Goal: Task Accomplishment & Management: Use online tool/utility

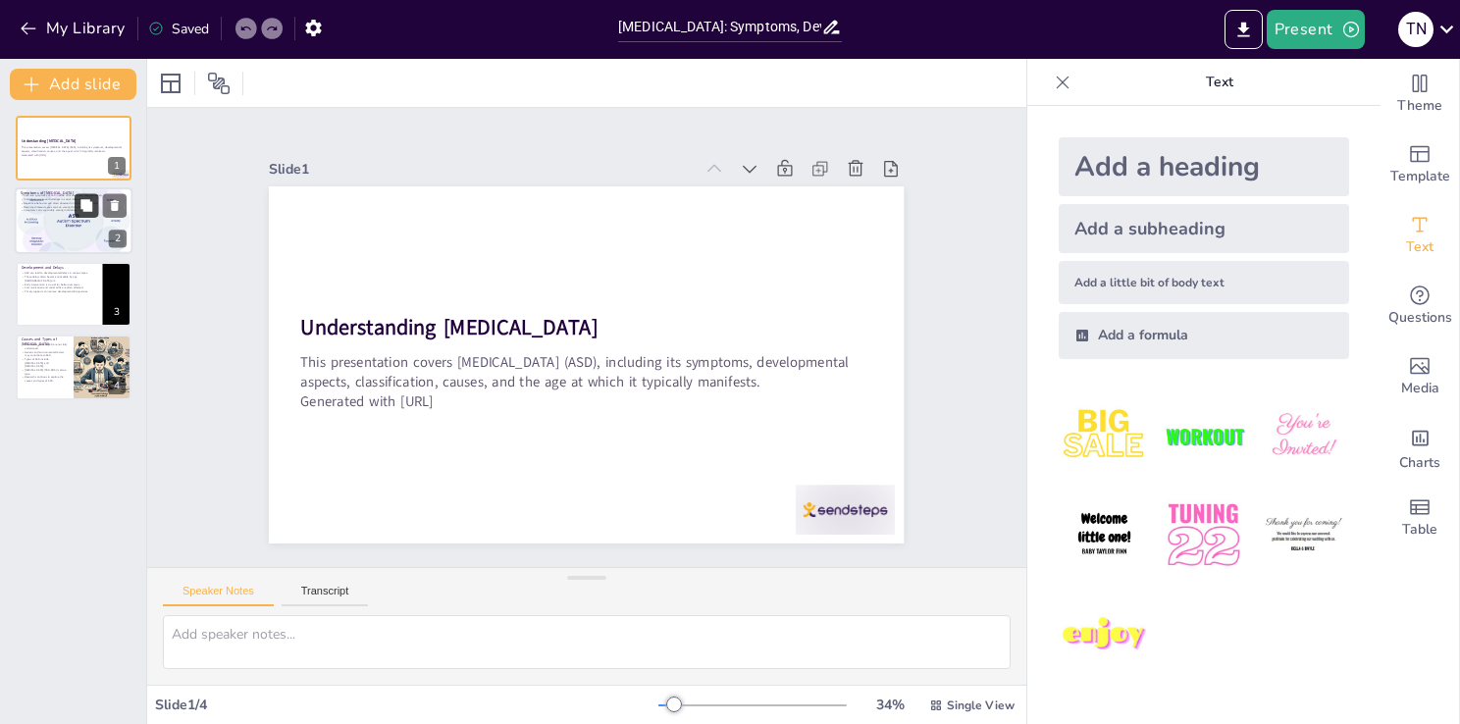
click at [90, 214] on button at bounding box center [87, 206] width 24 height 24
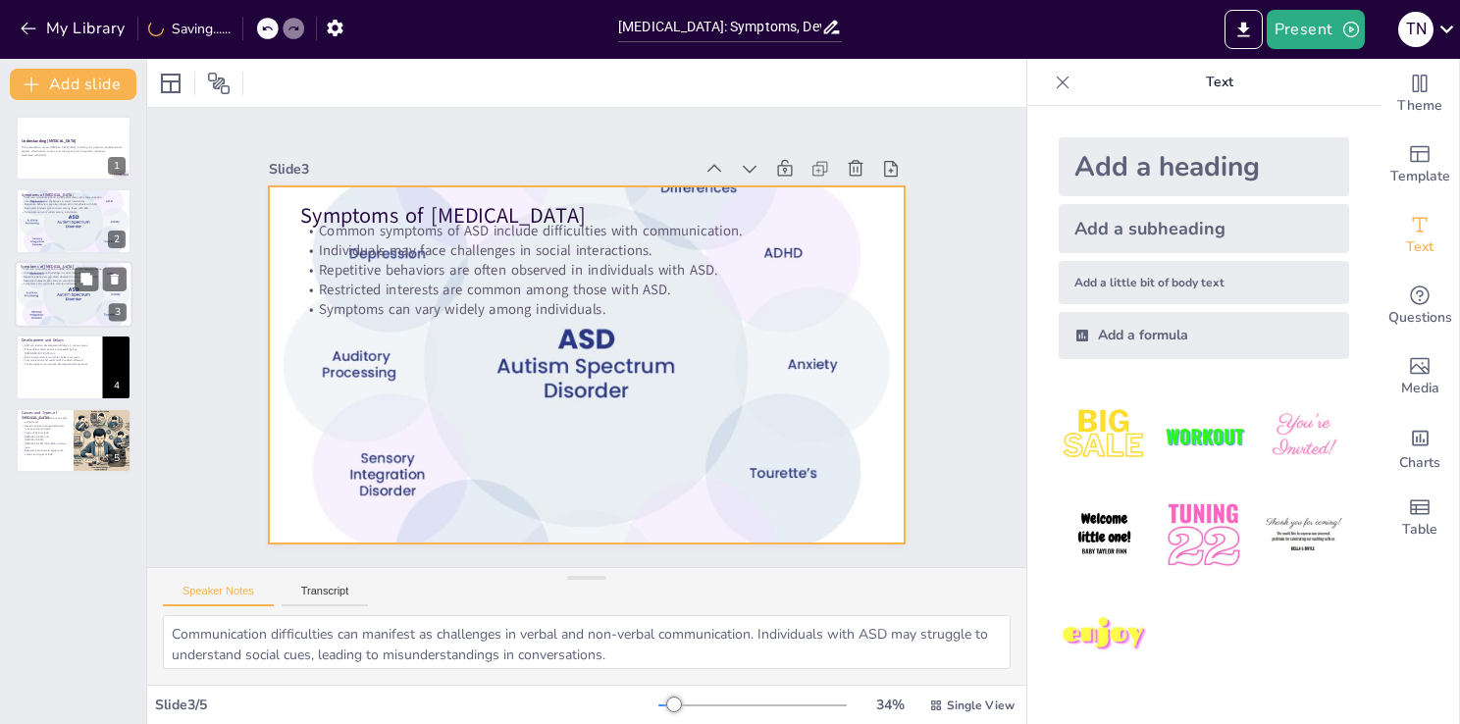
click at [73, 301] on div at bounding box center [74, 294] width 118 height 118
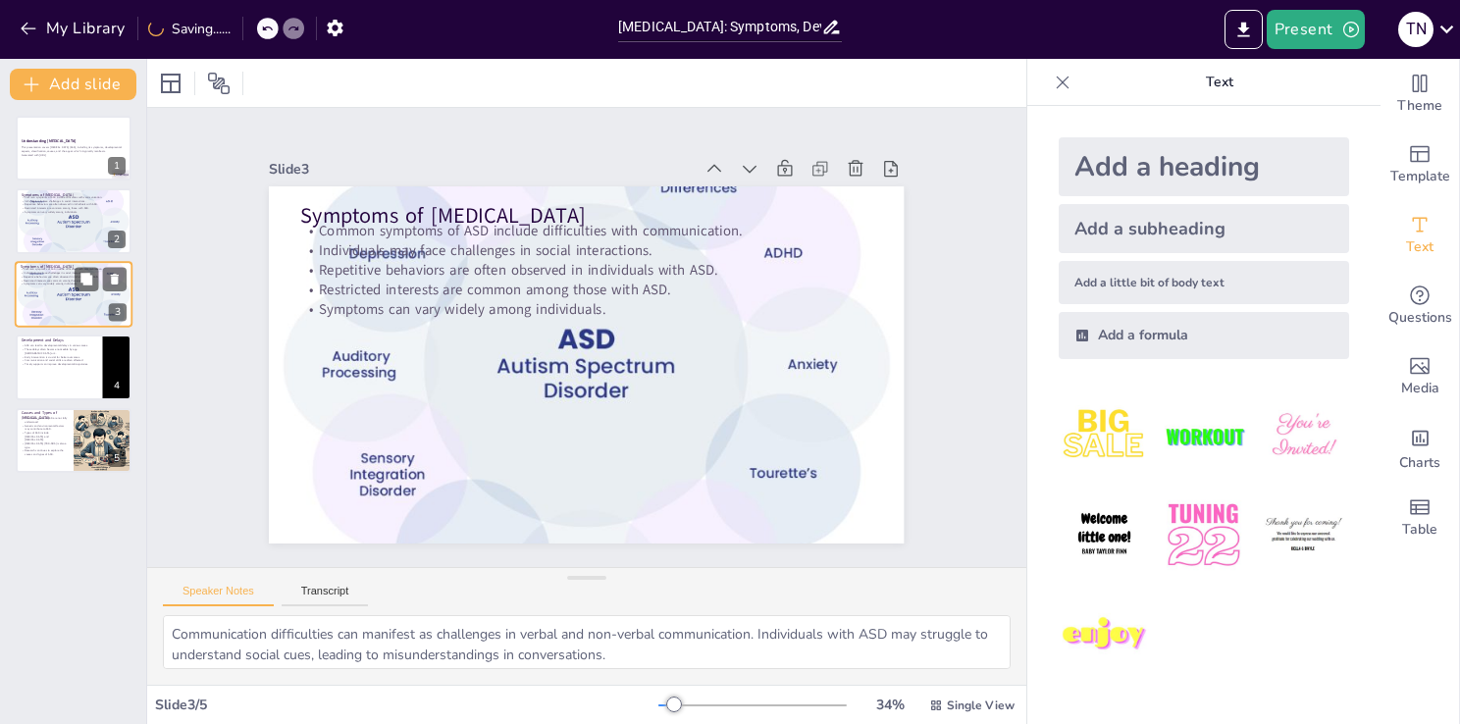
click at [73, 301] on div at bounding box center [74, 294] width 118 height 118
click at [86, 228] on div at bounding box center [74, 221] width 118 height 118
click at [67, 312] on div at bounding box center [74, 294] width 118 height 118
click at [42, 244] on div at bounding box center [74, 221] width 118 height 118
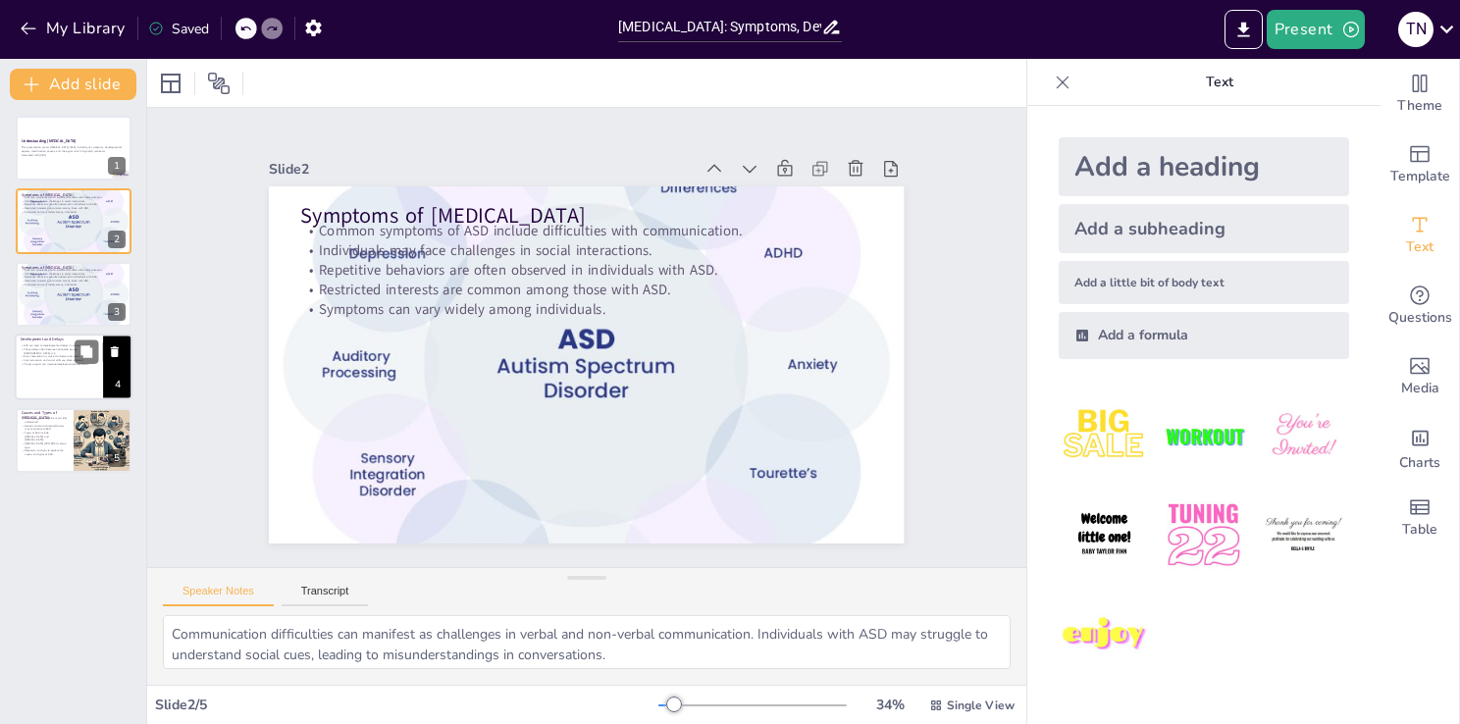
click at [39, 346] on p "ASD can lead to developmental delays in various areas." at bounding box center [59, 346] width 77 height 4
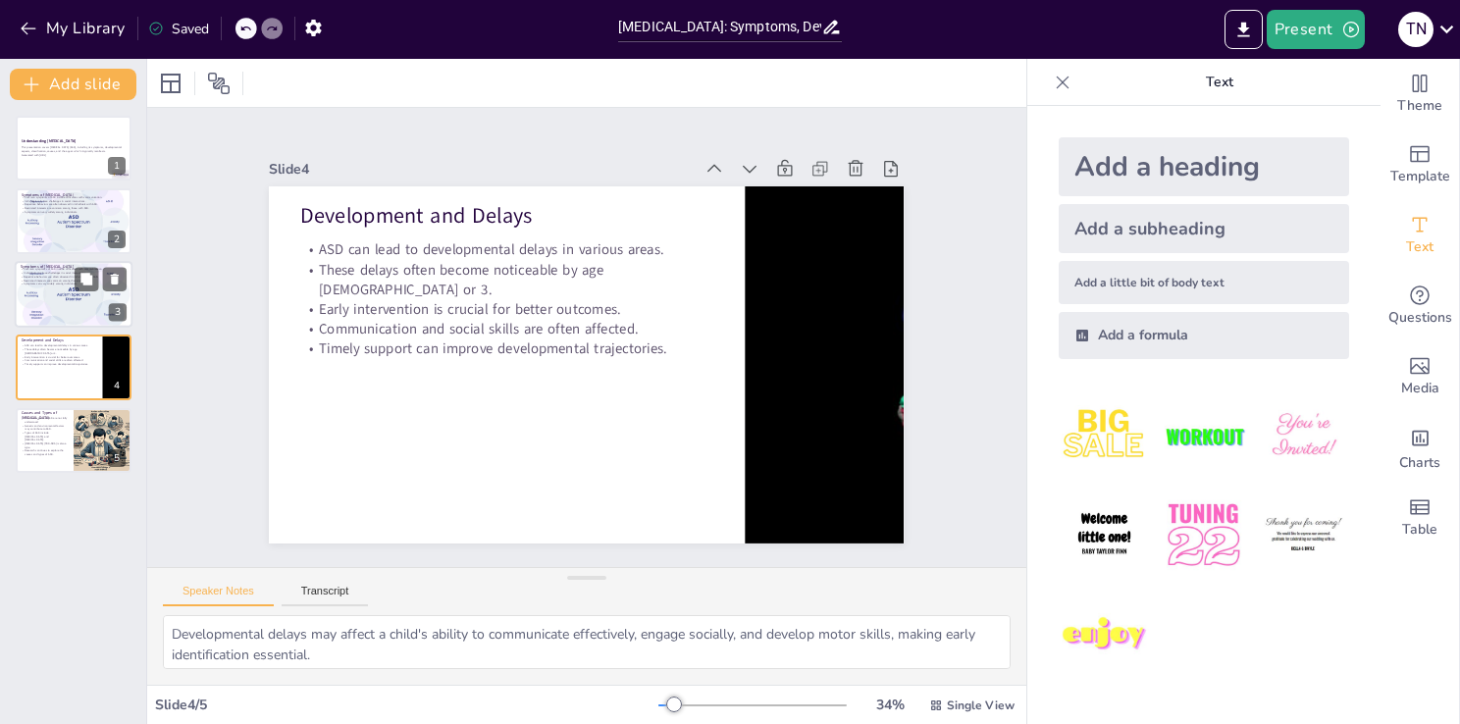
click at [43, 309] on div at bounding box center [74, 294] width 118 height 118
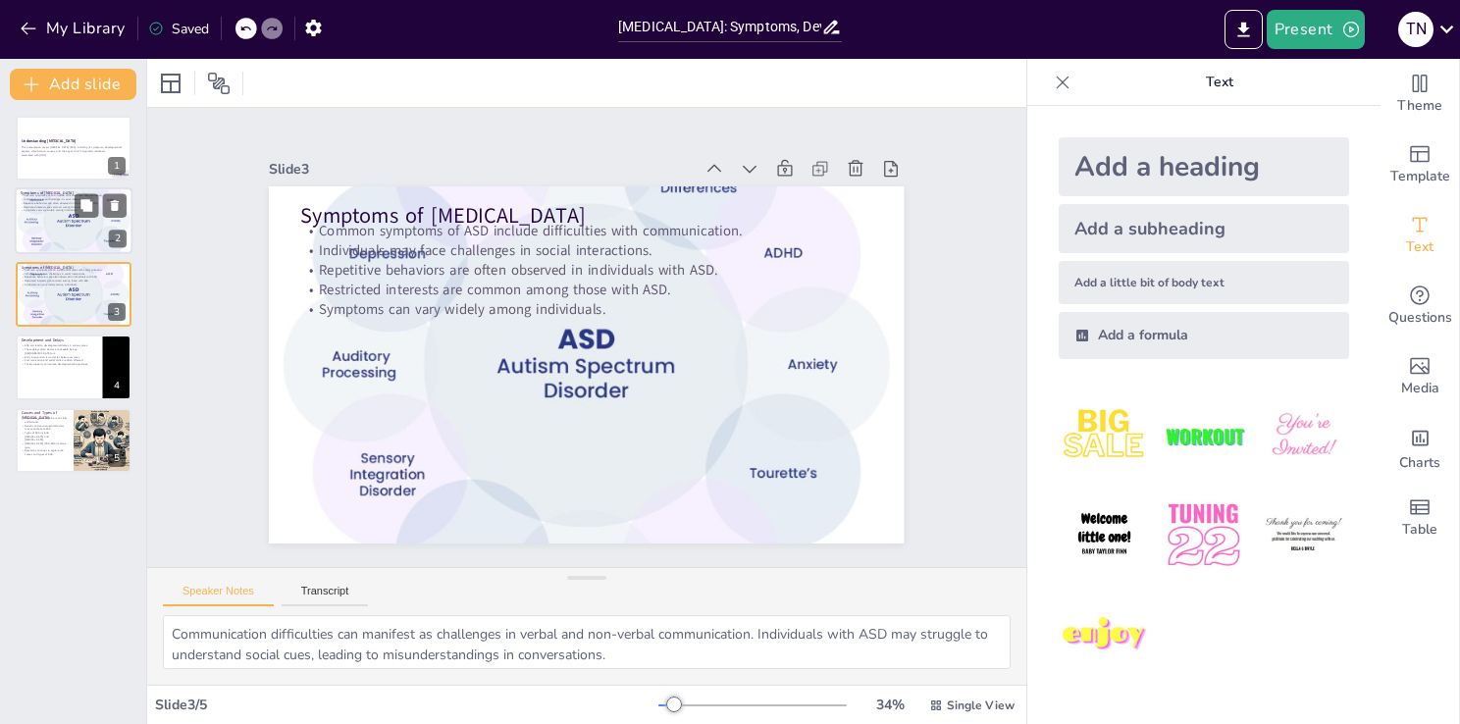
click at [46, 230] on div at bounding box center [74, 221] width 118 height 118
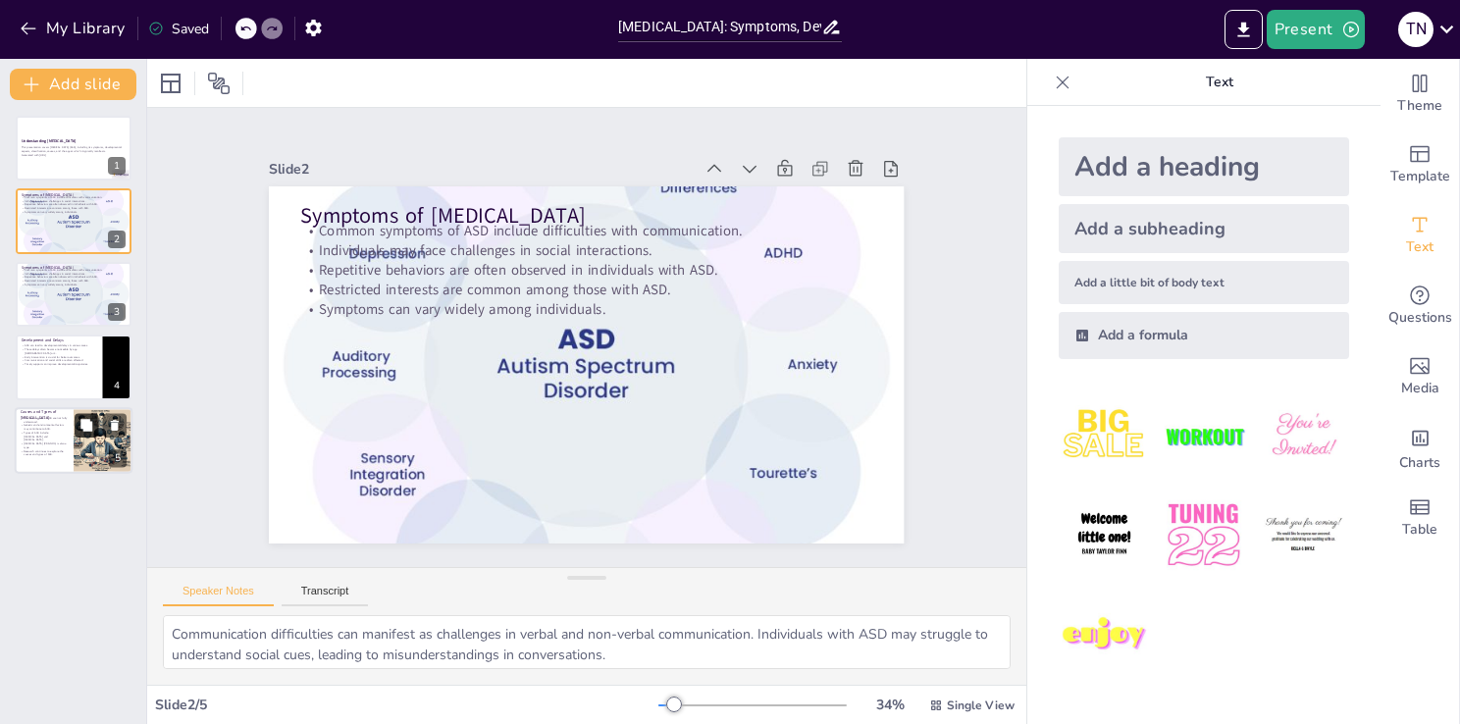
drag, startPoint x: 92, startPoint y: 402, endPoint x: 87, endPoint y: 426, distance: 24.1
click at [87, 426] on div "Understanding [MEDICAL_DATA] This presentation covers [MEDICAL_DATA] (ASD), inc…" at bounding box center [73, 294] width 146 height 357
click at [87, 426] on icon at bounding box center [86, 425] width 12 height 12
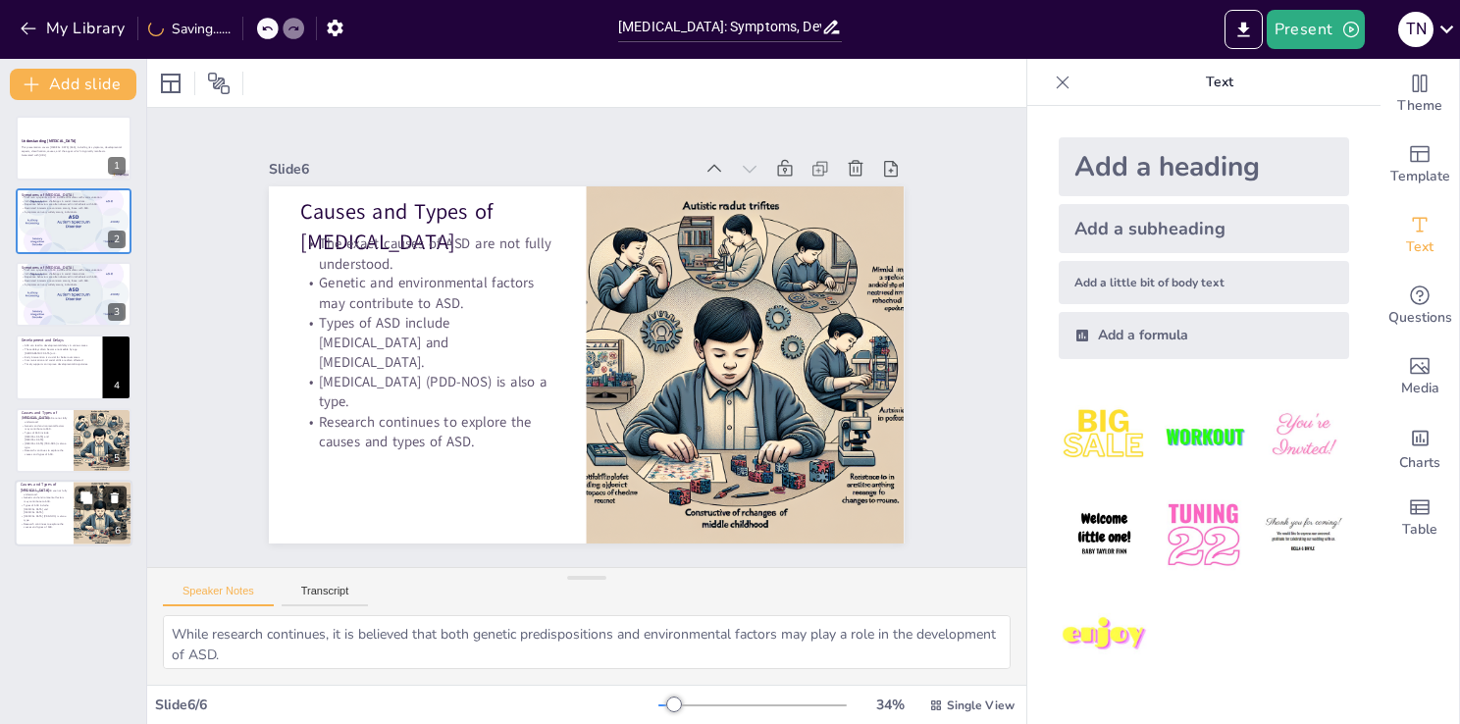
click at [109, 499] on icon at bounding box center [115, 498] width 14 height 14
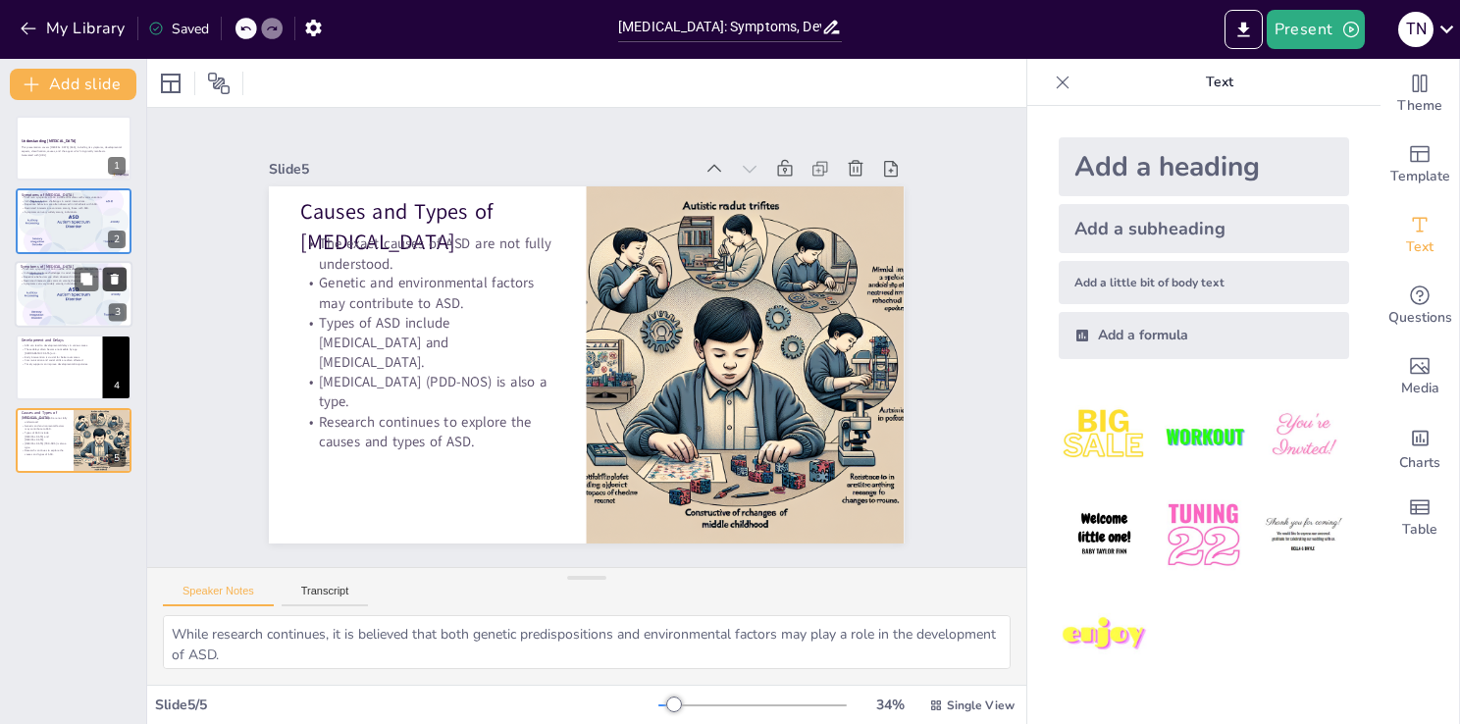
click at [110, 277] on icon at bounding box center [115, 279] width 14 height 14
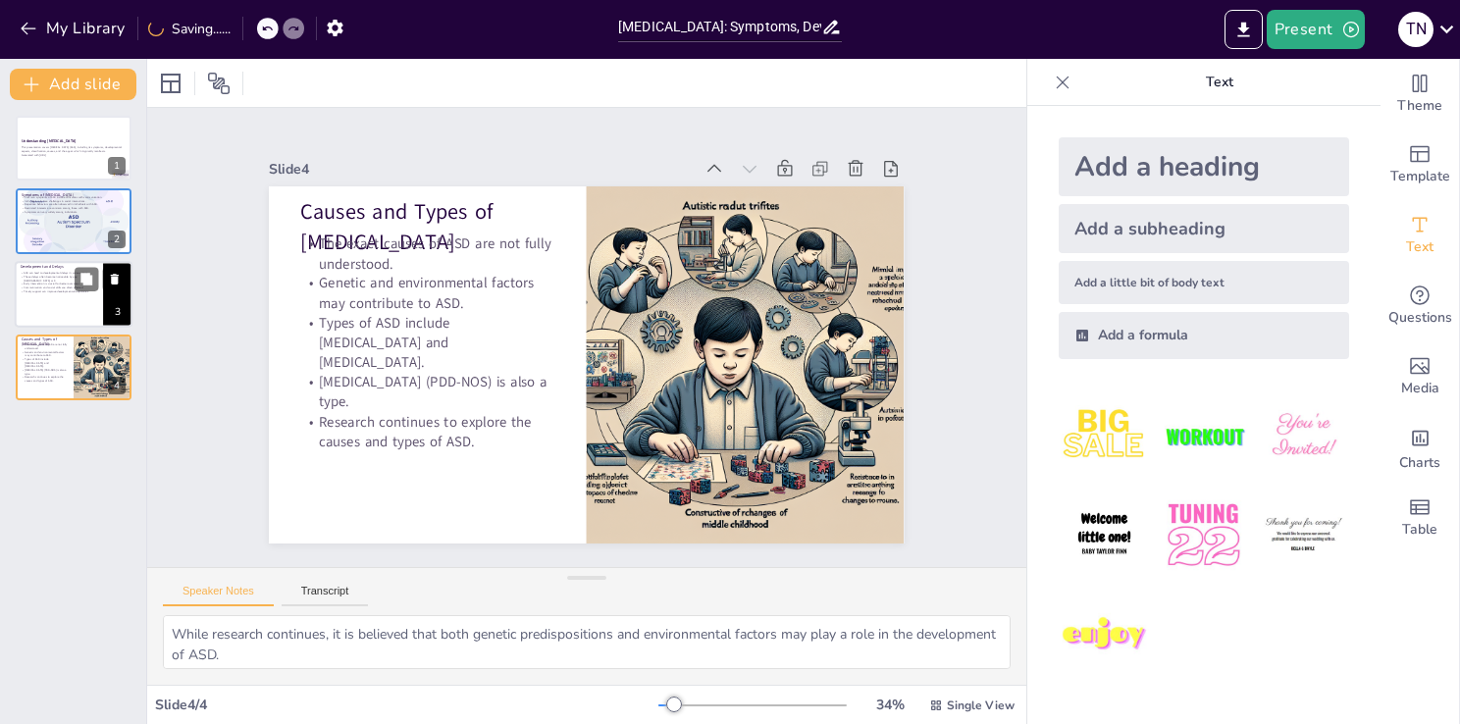
click at [63, 292] on div "ASD can lead to developmental delays in various areas. These delays often becom…" at bounding box center [59, 282] width 77 height 25
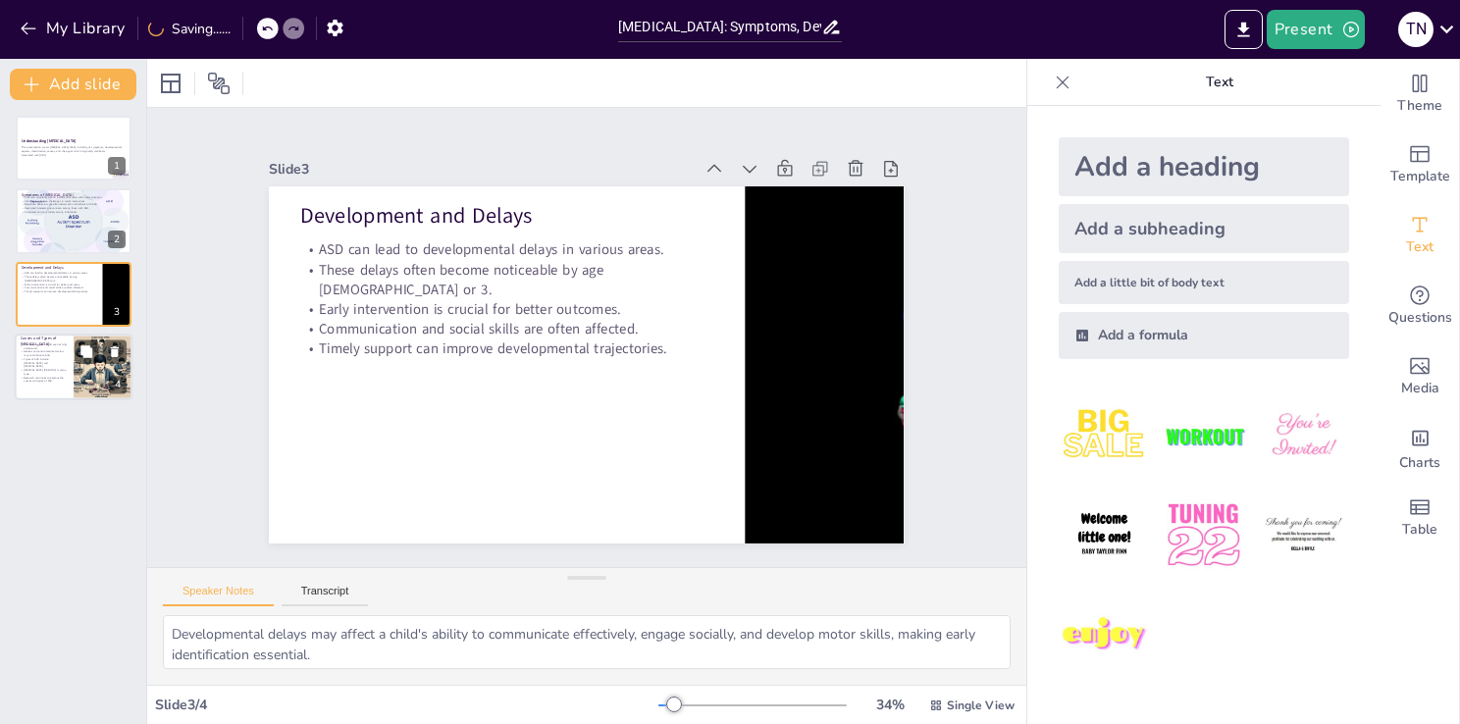
click at [50, 383] on div at bounding box center [74, 367] width 118 height 67
type textarea "While research continues, it is believed that both genetic predispositions and …"
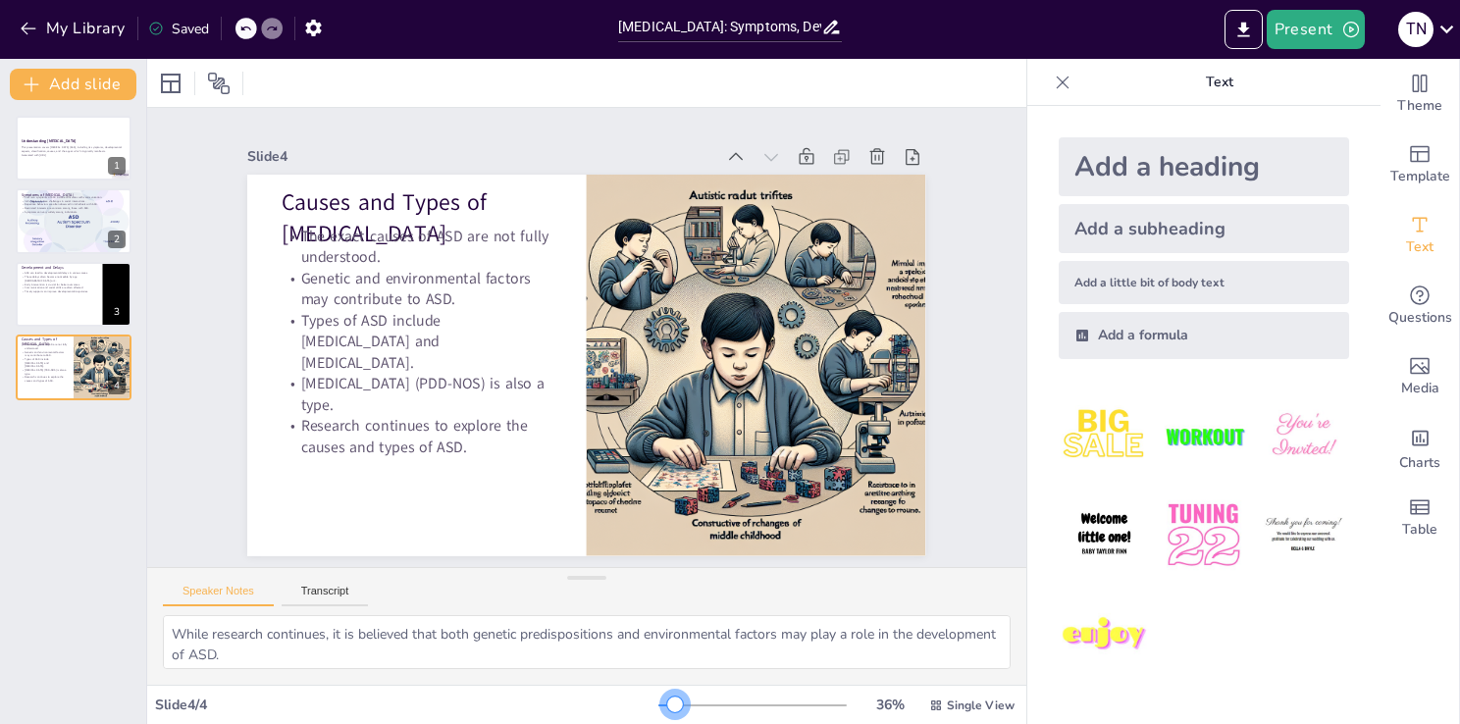
drag, startPoint x: 659, startPoint y: 702, endPoint x: 662, endPoint y: 693, distance: 10.2
click at [662, 693] on div "36 % Single View" at bounding box center [838, 705] width 360 height 31
